Goal: Information Seeking & Learning: Check status

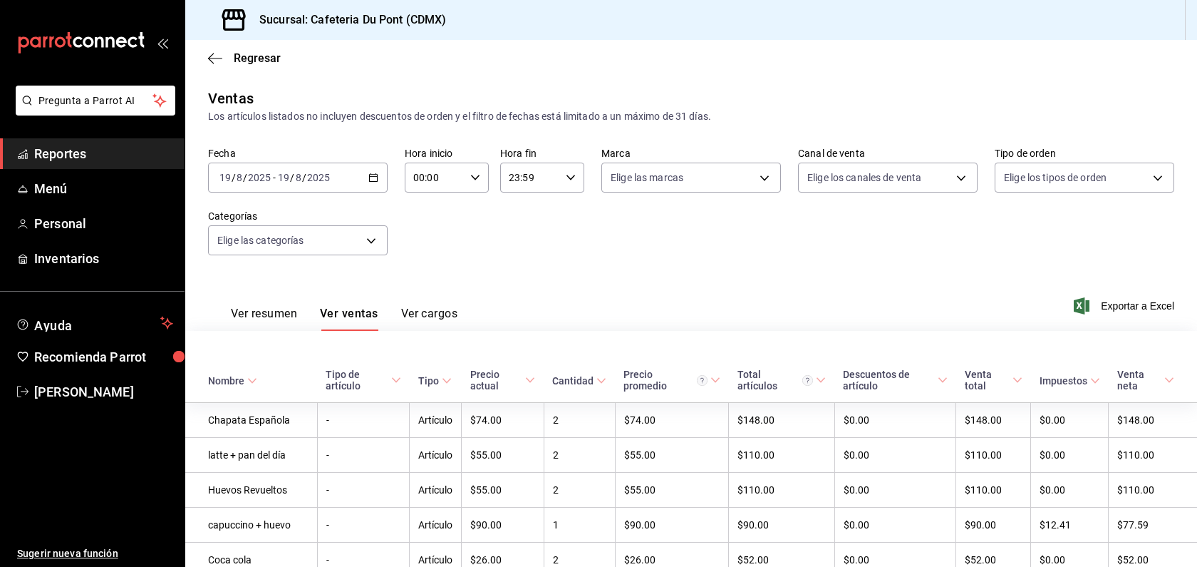
scroll to position [464, 0]
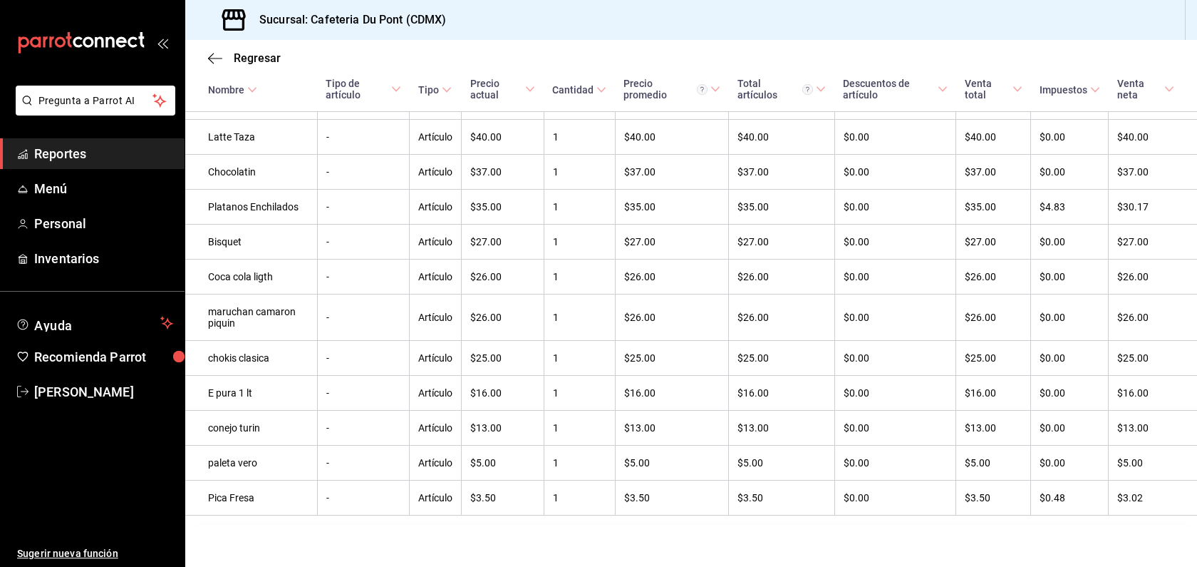
click at [98, 150] on span "Reportes" at bounding box center [103, 153] width 139 height 19
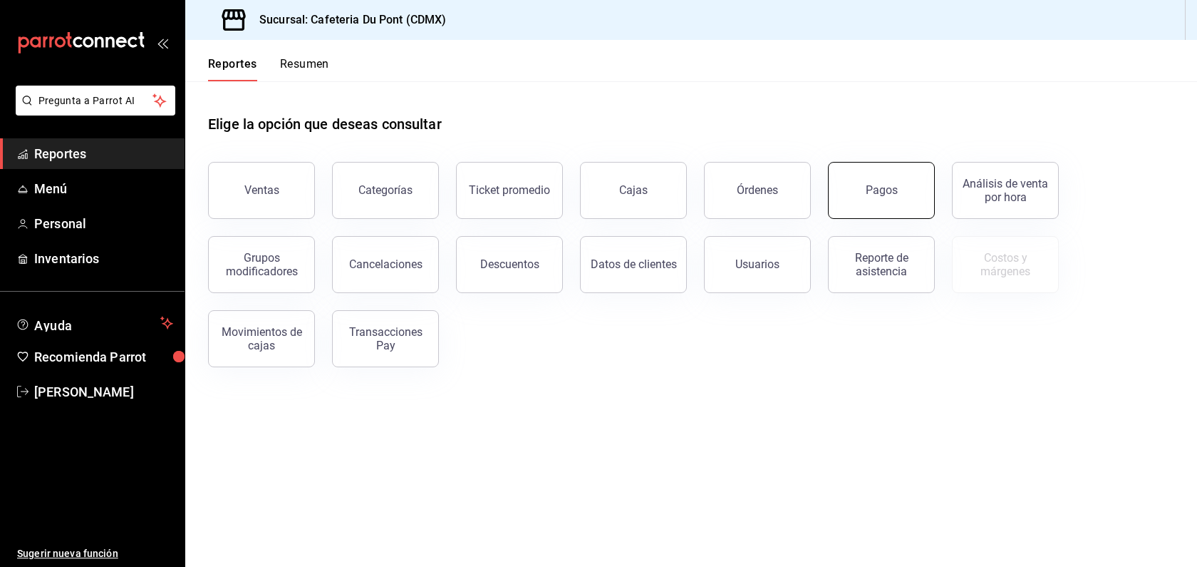
click at [861, 200] on button "Pagos" at bounding box center [881, 190] width 107 height 57
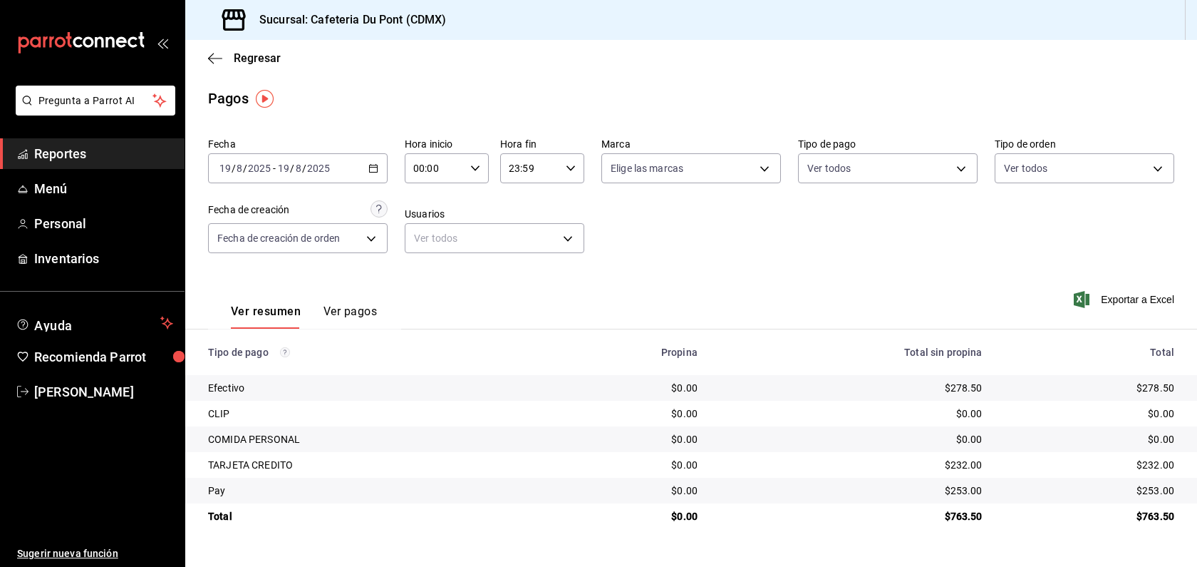
click at [1139, 498] on td "$253.00" at bounding box center [1095, 490] width 203 height 26
click at [1171, 471] on div "$232.00" at bounding box center [1089, 464] width 169 height 14
click at [1153, 467] on div "$232.00" at bounding box center [1089, 464] width 169 height 14
click at [138, 159] on span "Reportes" at bounding box center [103, 153] width 139 height 19
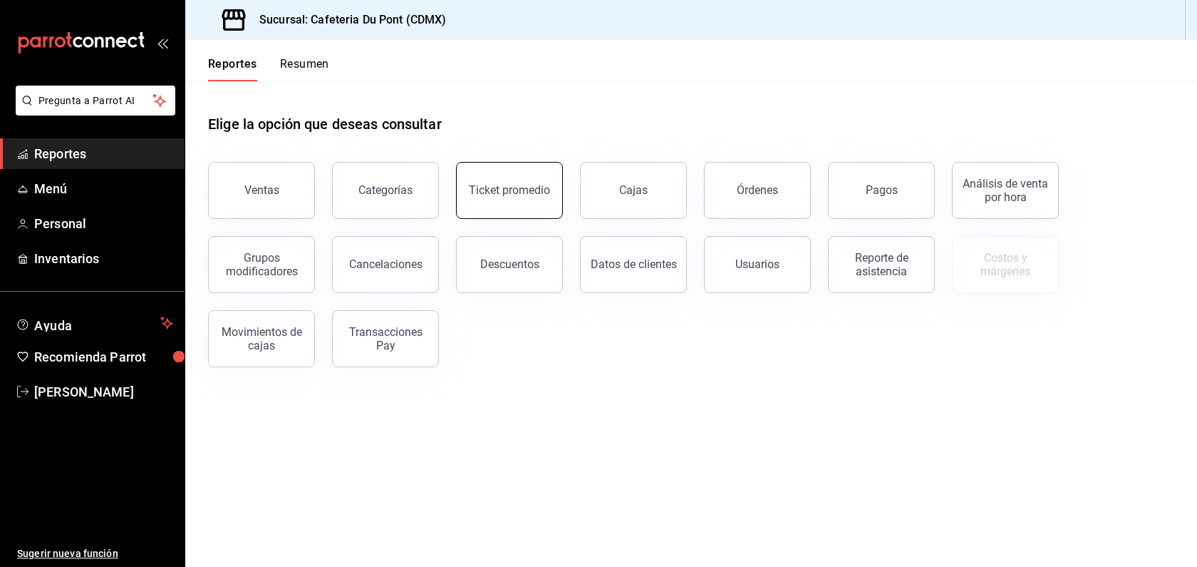
click at [515, 202] on button "Ticket promedio" at bounding box center [509, 190] width 107 height 57
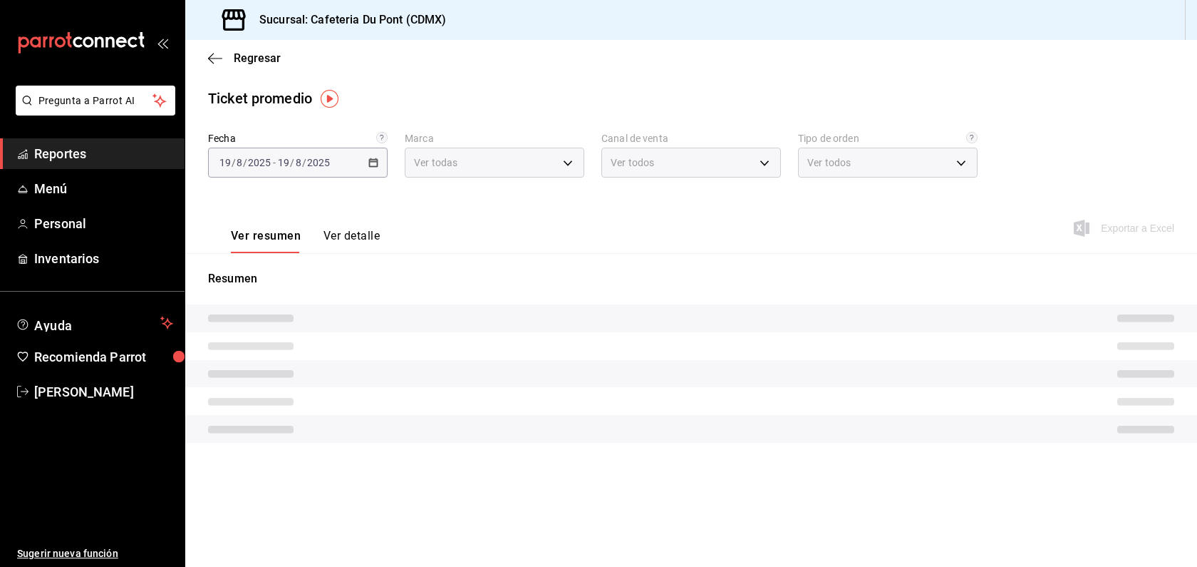
type input "03234600-dbf0-4e52-b833-2cd86aed28b4"
type input "PARROT,UBER_EATS,RAPPI,DIDI_FOOD,ONLINE"
type input "0ce72c52-b891-47b5-a7af-ebee1e7ff429,EXTERNAL"
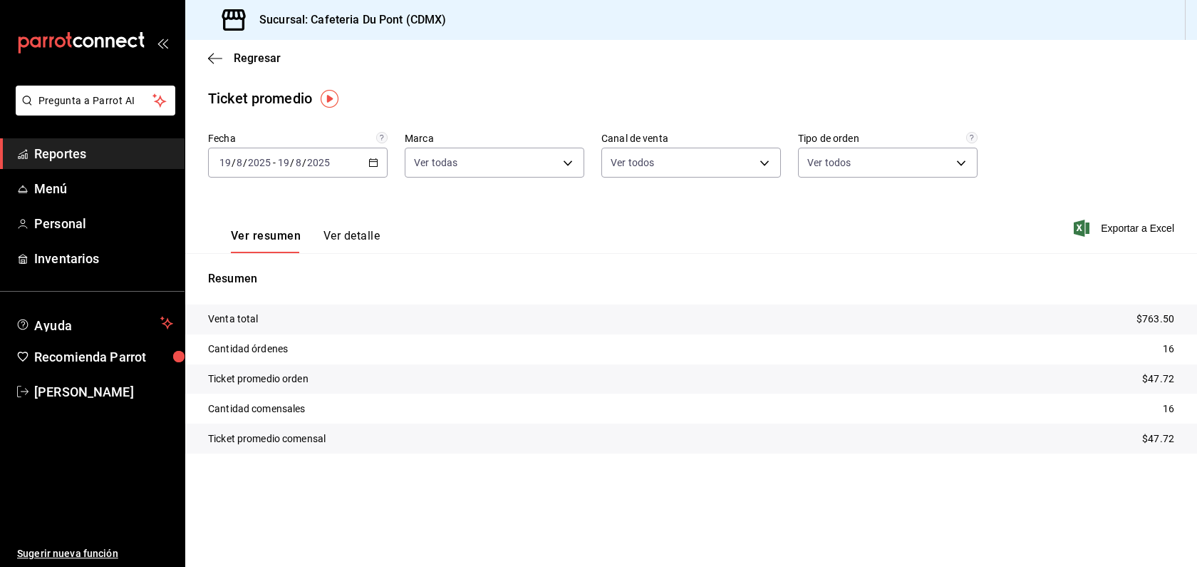
click at [136, 159] on span "Reportes" at bounding box center [103, 153] width 139 height 19
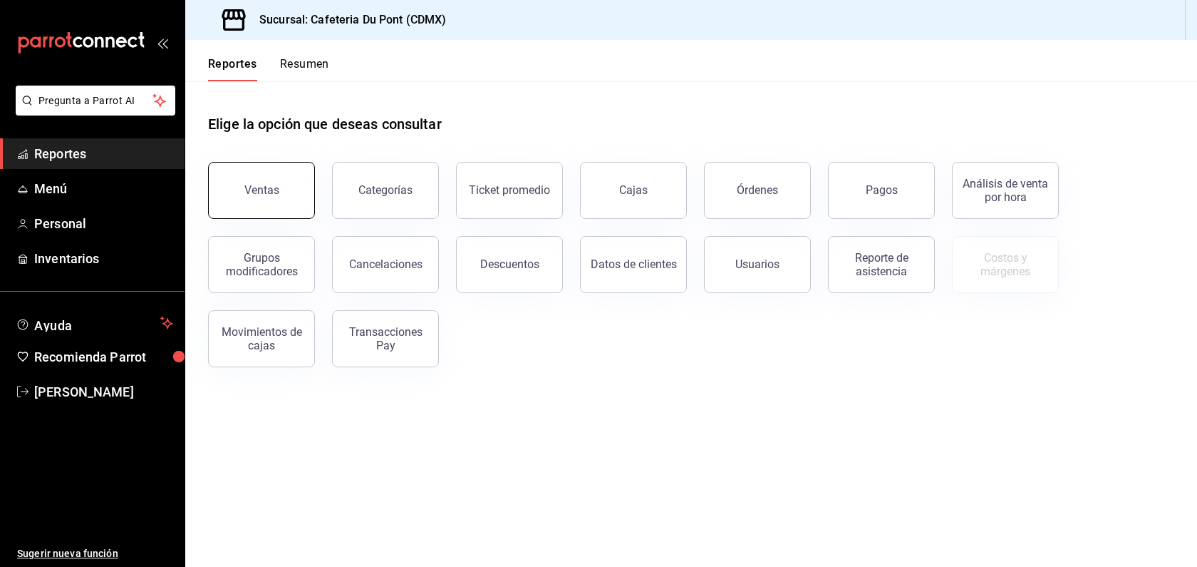
click at [284, 205] on button "Ventas" at bounding box center [261, 190] width 107 height 57
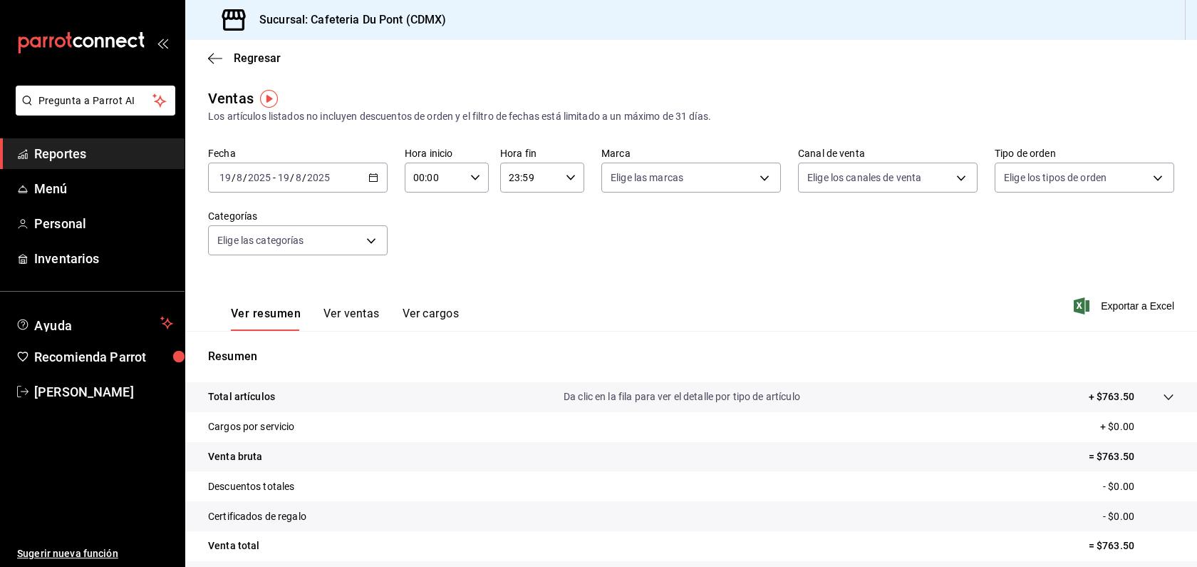
click at [98, 151] on span "Reportes" at bounding box center [103, 153] width 139 height 19
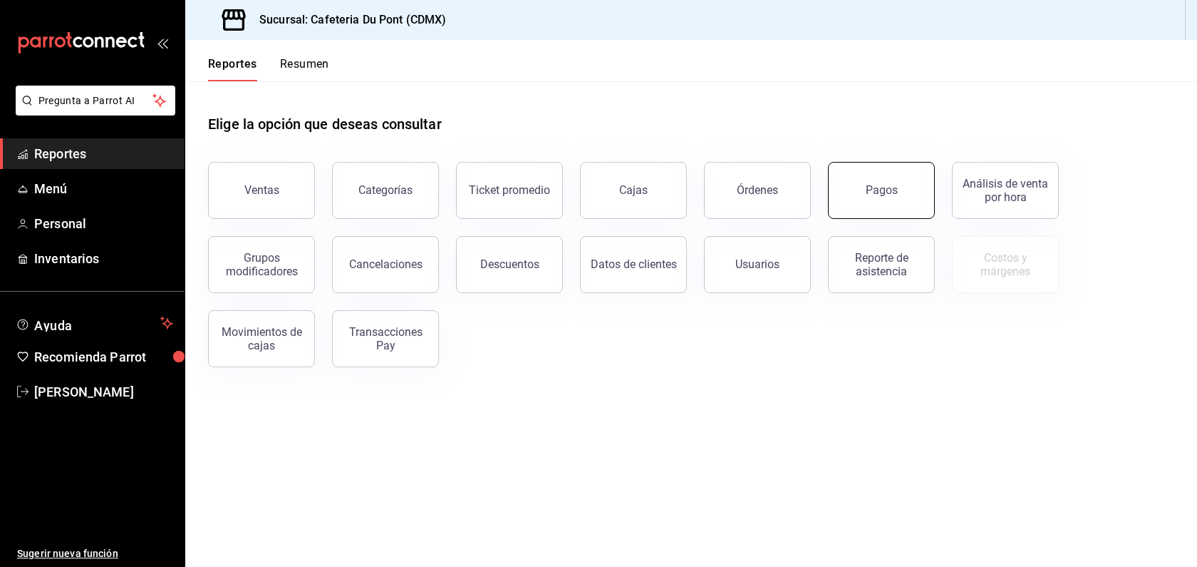
click at [882, 185] on div "Pagos" at bounding box center [882, 190] width 32 height 14
